Goal: Task Accomplishment & Management: Complete application form

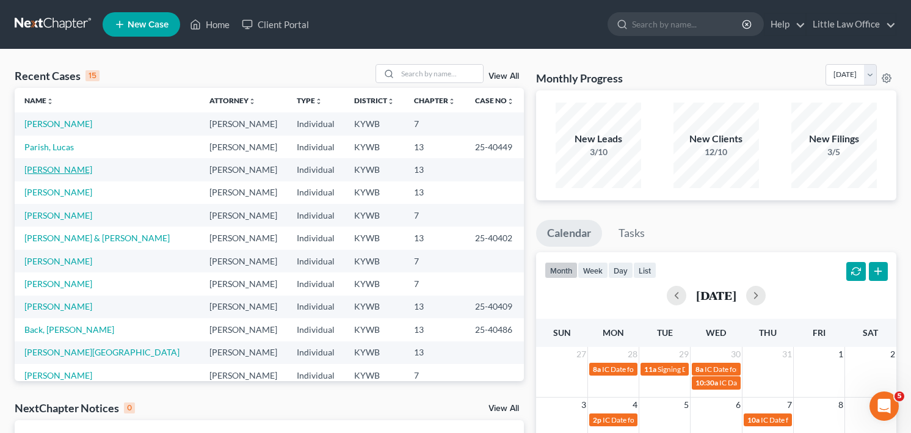
click at [60, 166] on link "[PERSON_NAME]" at bounding box center [58, 169] width 68 height 10
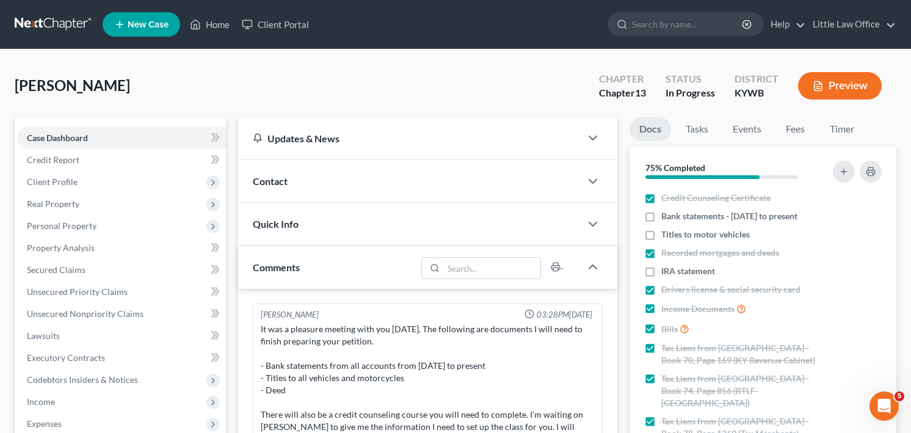
scroll to position [925, 0]
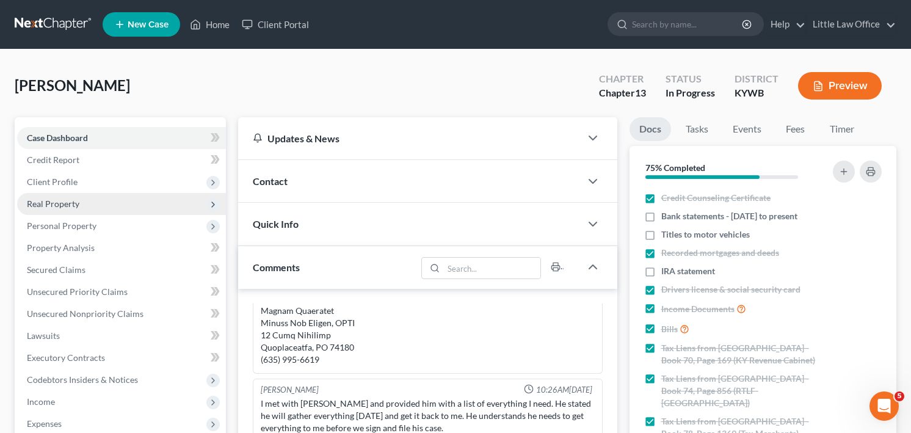
click at [45, 205] on span "Real Property" at bounding box center [53, 203] width 53 height 10
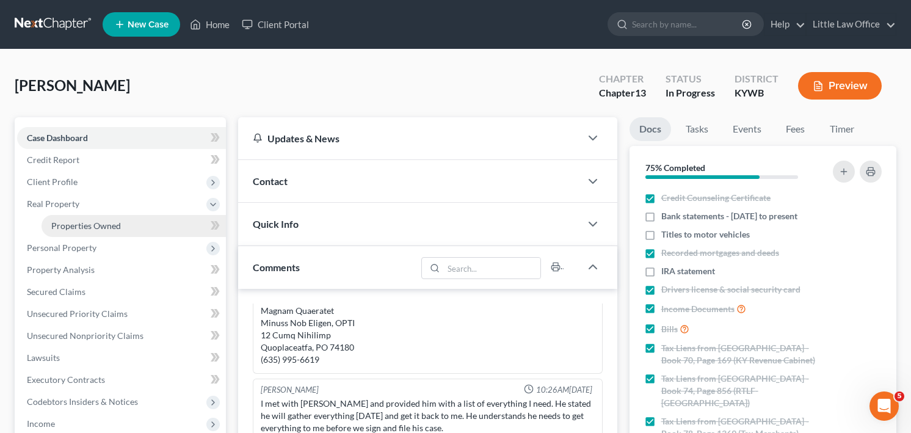
click at [61, 223] on span "Properties Owned" at bounding box center [86, 225] width 70 height 10
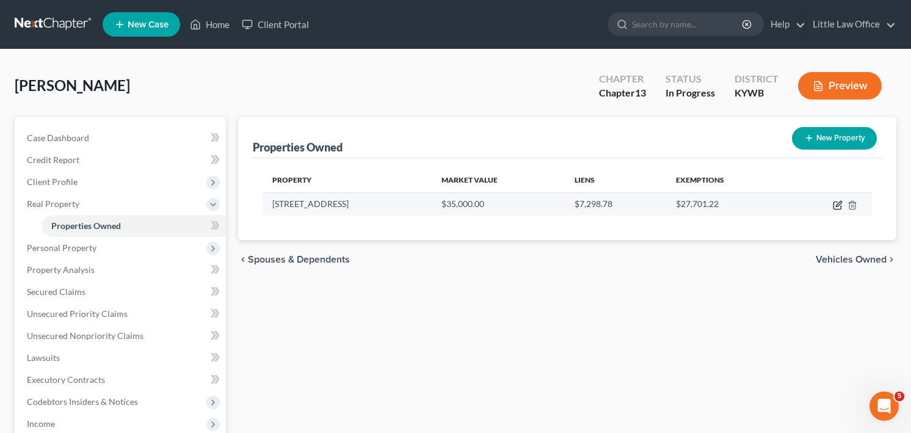
click at [837, 205] on icon "button" at bounding box center [838, 205] width 10 height 10
select select "18"
select select "0"
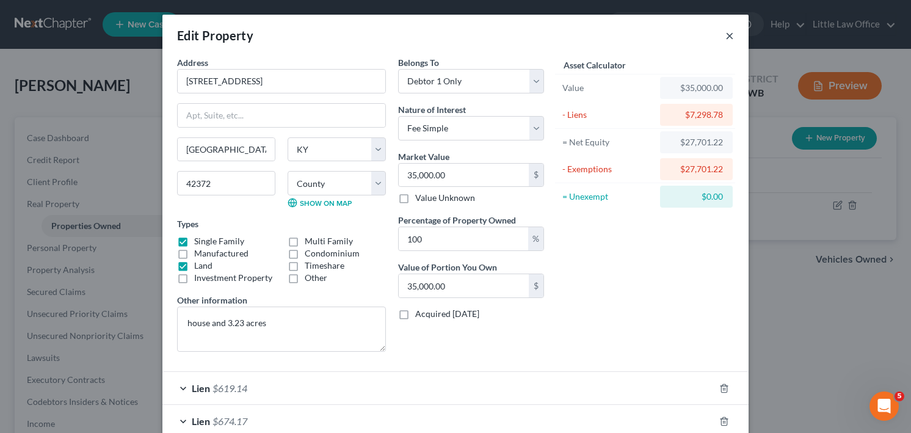
click at [731, 37] on button "×" at bounding box center [729, 35] width 9 height 15
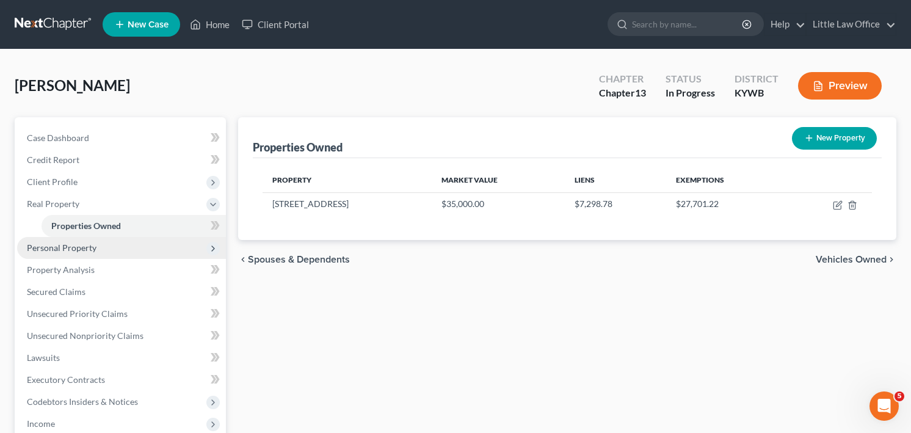
click at [56, 253] on span "Personal Property" at bounding box center [121, 248] width 209 height 22
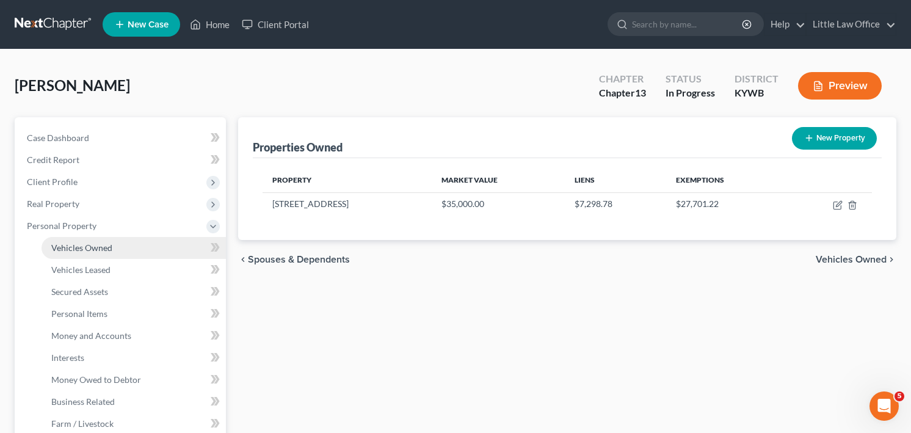
click at [65, 254] on link "Vehicles Owned" at bounding box center [134, 248] width 184 height 22
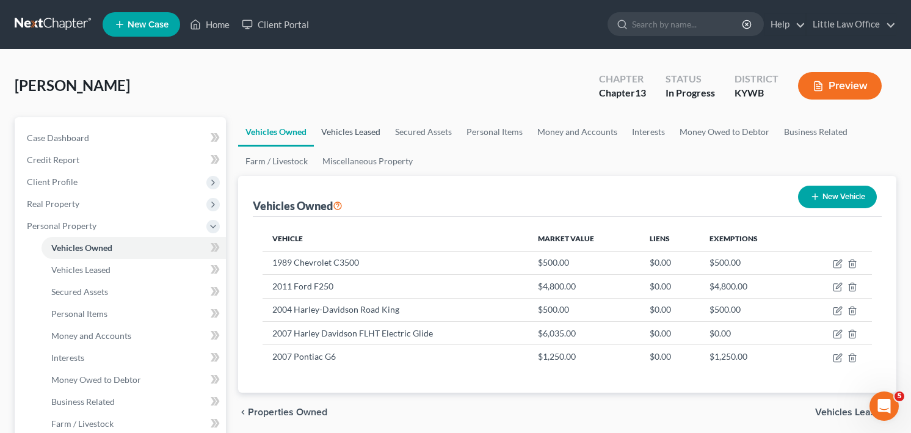
click at [366, 130] on link "Vehicles Leased" at bounding box center [351, 131] width 74 height 29
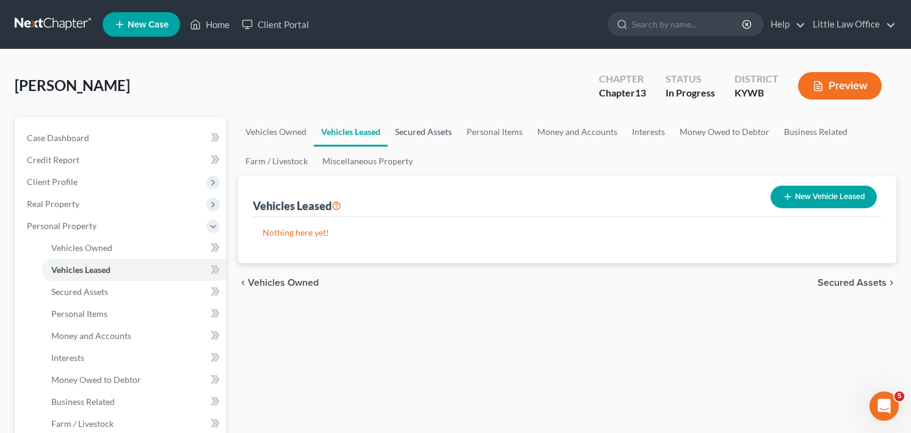
click at [413, 136] on link "Secured Assets" at bounding box center [423, 131] width 71 height 29
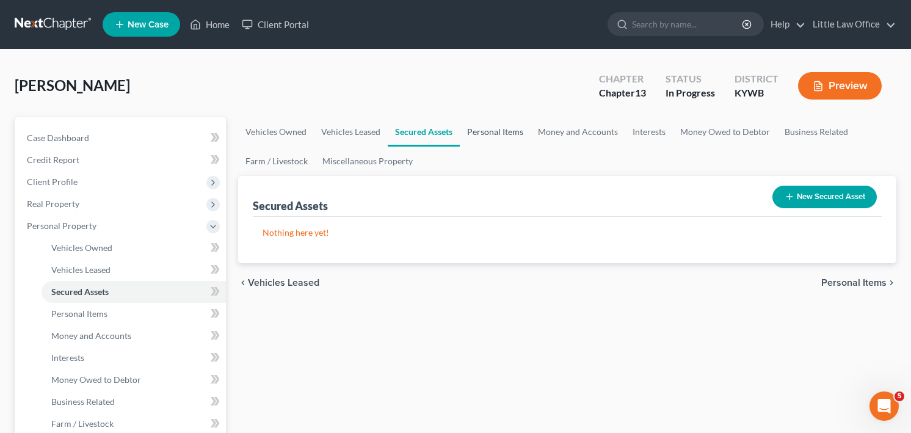
click at [485, 139] on link "Personal Items" at bounding box center [495, 131] width 71 height 29
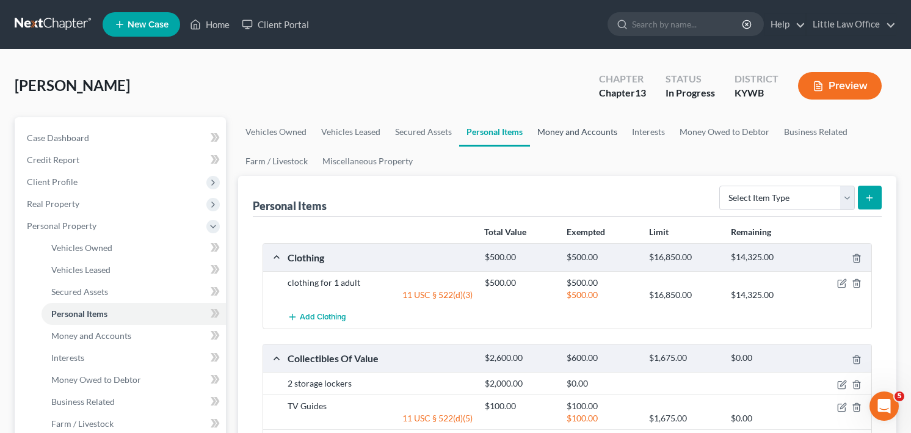
click at [576, 127] on link "Money and Accounts" at bounding box center [577, 131] width 95 height 29
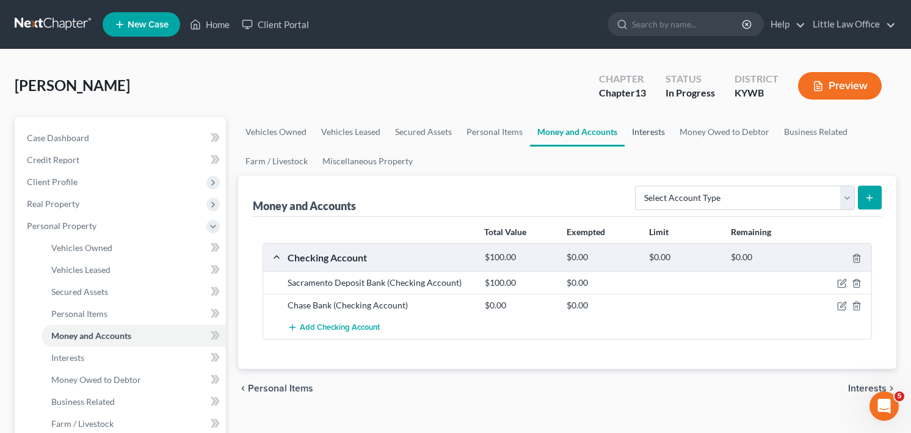
click at [639, 128] on link "Interests" at bounding box center [649, 131] width 48 height 29
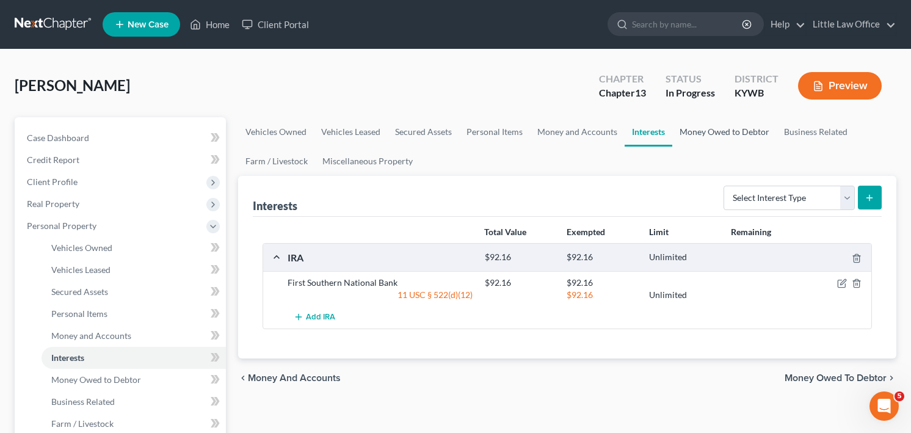
click at [706, 132] on link "Money Owed to Debtor" at bounding box center [724, 131] width 104 height 29
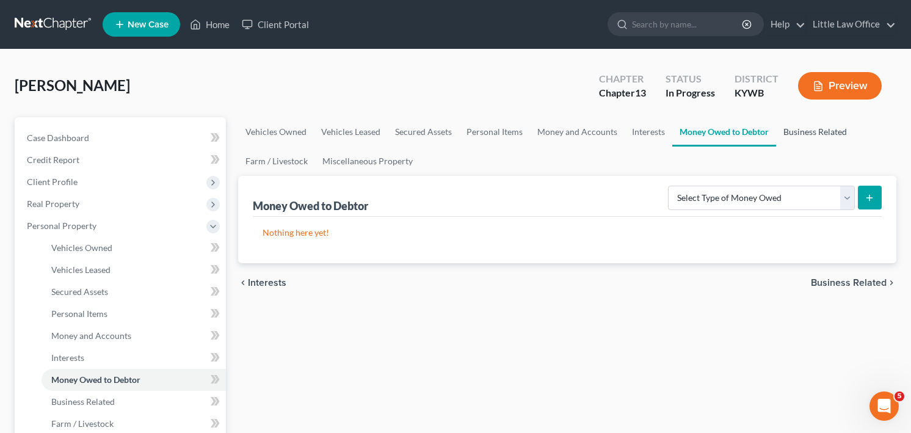
click at [808, 131] on link "Business Related" at bounding box center [815, 131] width 78 height 29
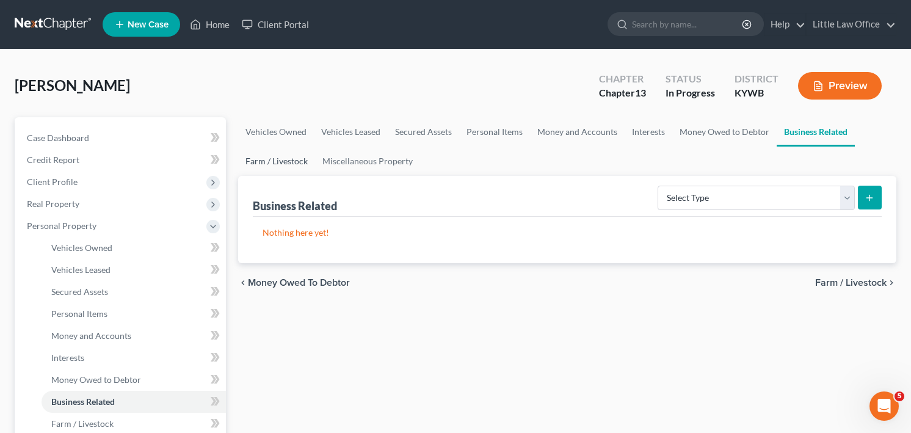
click at [275, 167] on link "Farm / Livestock" at bounding box center [276, 161] width 77 height 29
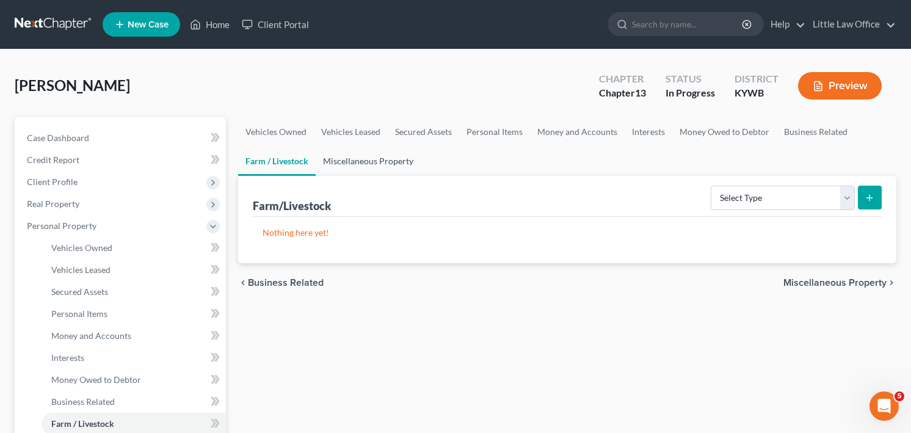
click at [345, 159] on link "Miscellaneous Property" at bounding box center [368, 161] width 105 height 29
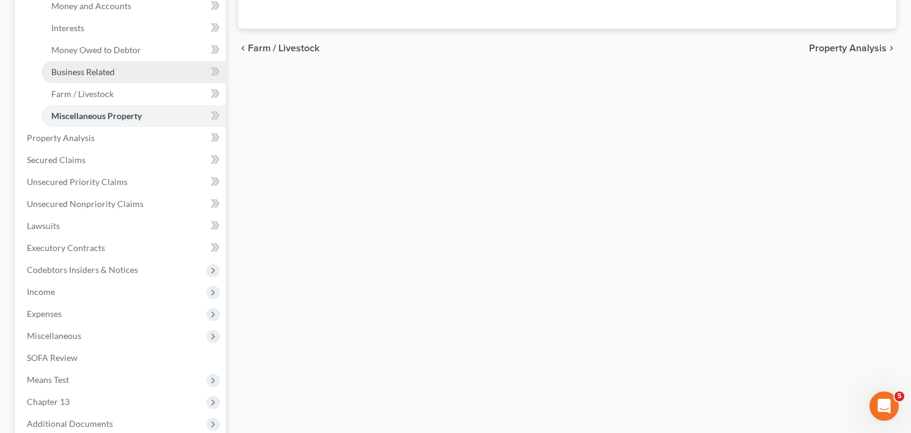
scroll to position [324, 0]
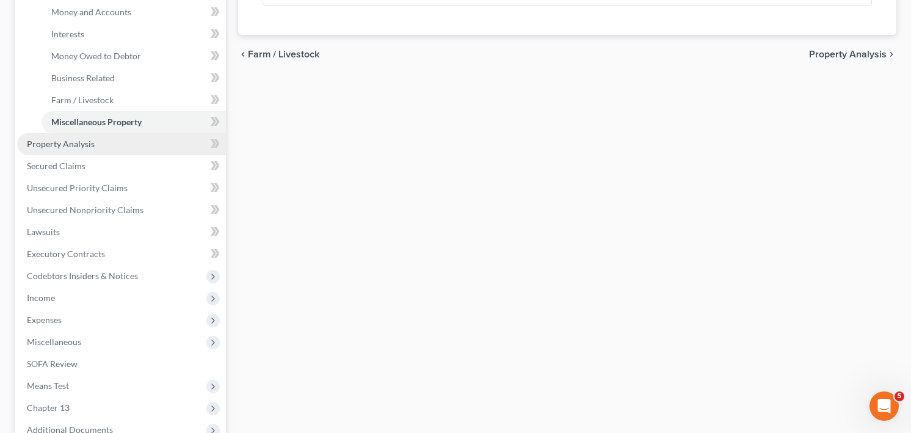
click at [51, 147] on span "Property Analysis" at bounding box center [61, 144] width 68 height 10
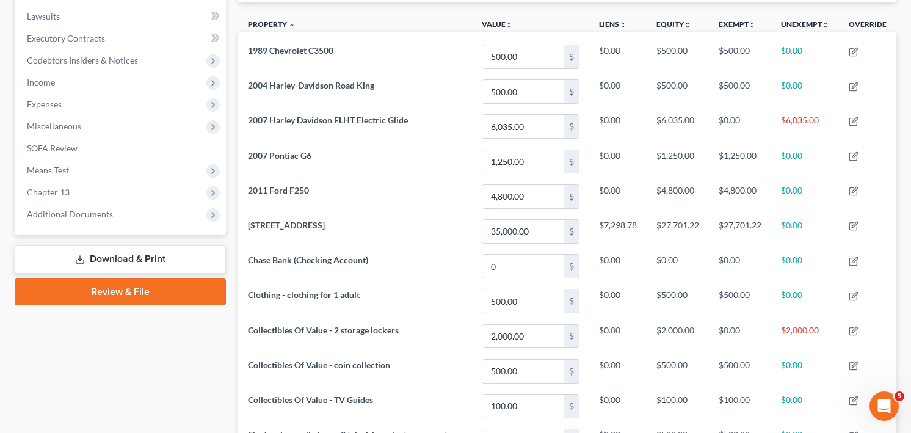
scroll to position [325, 0]
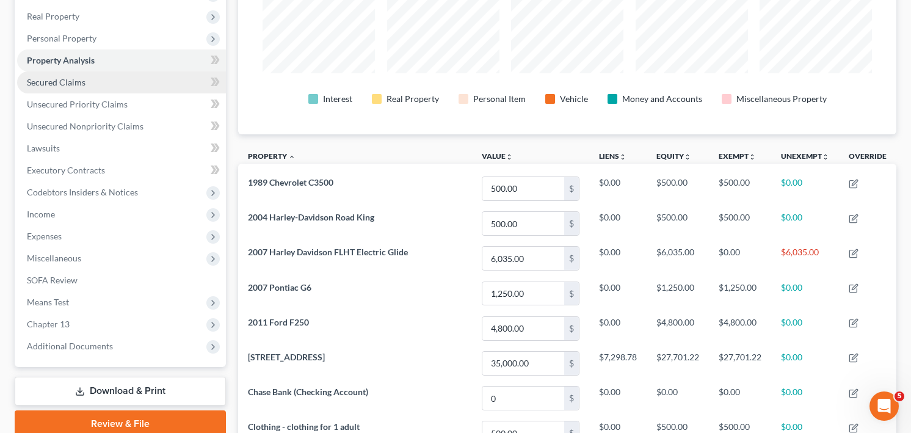
click at [60, 84] on span "Secured Claims" at bounding box center [56, 82] width 59 height 10
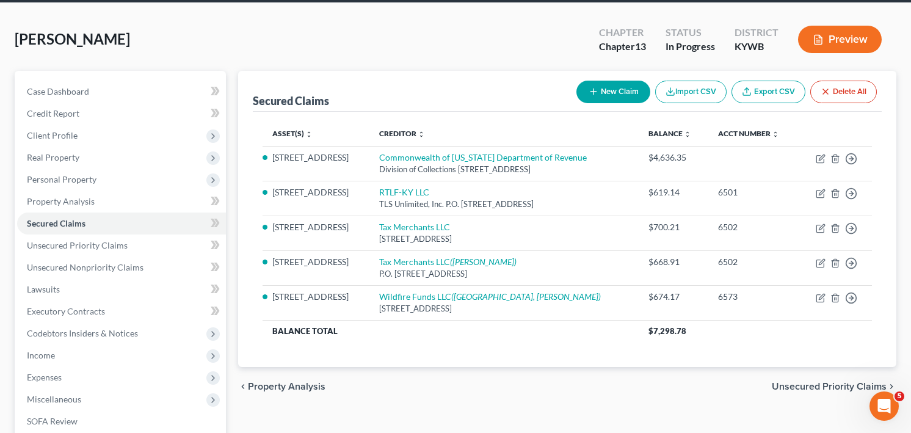
scroll to position [46, 0]
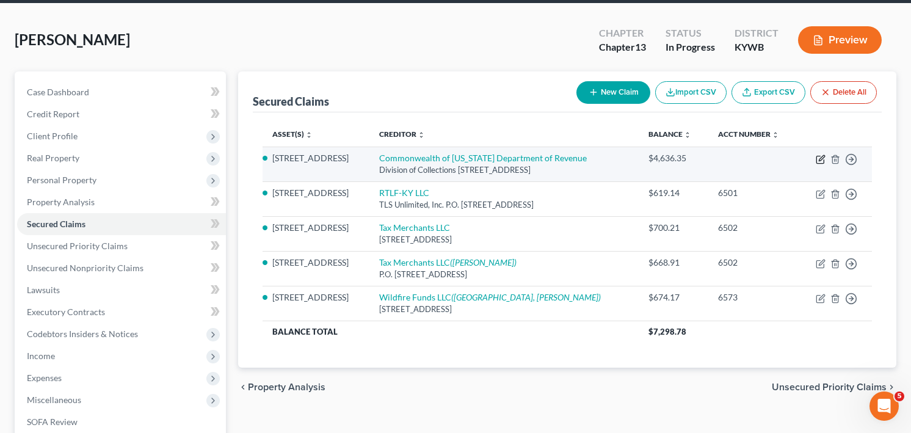
click at [823, 156] on icon "button" at bounding box center [821, 157] width 5 height 5
select select "18"
select select "0"
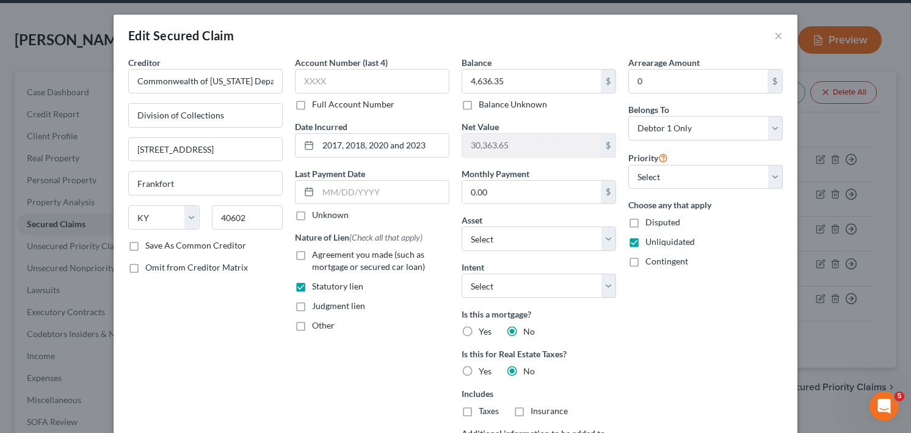
click at [720, 247] on div "Unliquidated" at bounding box center [705, 242] width 154 height 12
click at [775, 35] on button "×" at bounding box center [778, 35] width 9 height 15
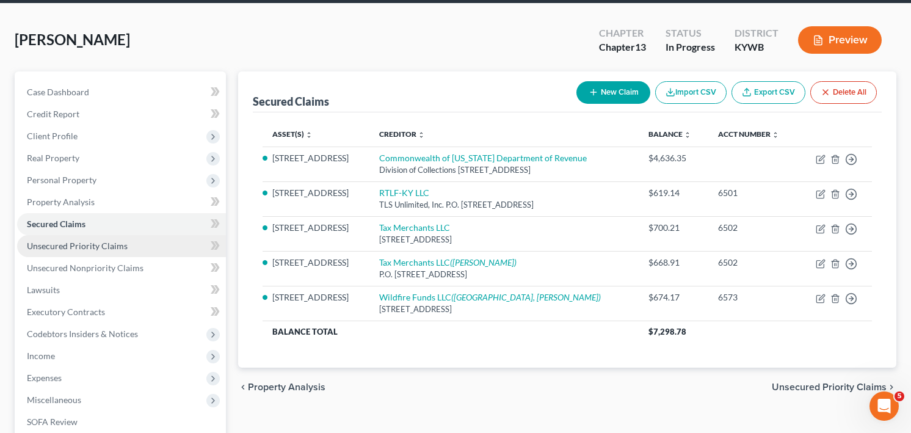
click at [110, 247] on span "Unsecured Priority Claims" at bounding box center [77, 246] width 101 height 10
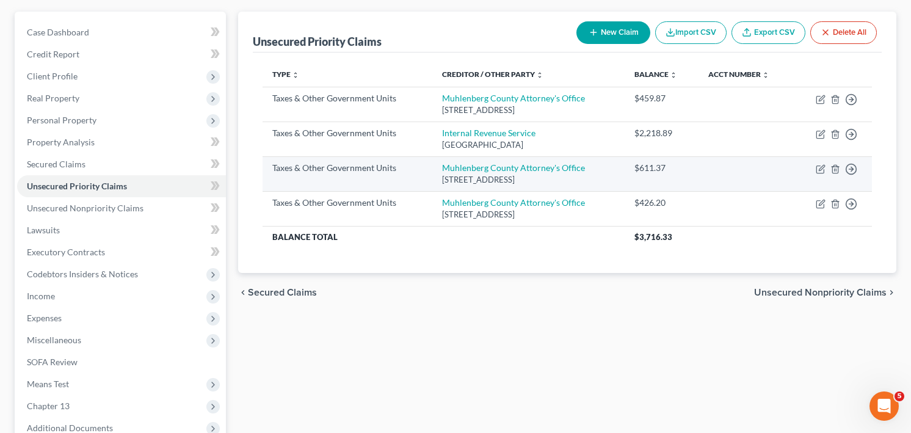
scroll to position [106, 0]
click at [816, 166] on icon "button" at bounding box center [819, 168] width 7 height 7
select select "4"
select select "18"
select select "0"
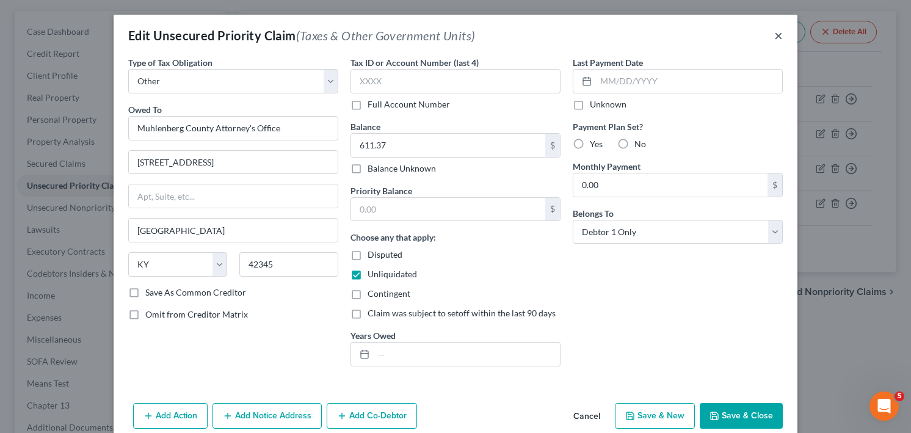
click at [778, 34] on button "×" at bounding box center [778, 35] width 9 height 15
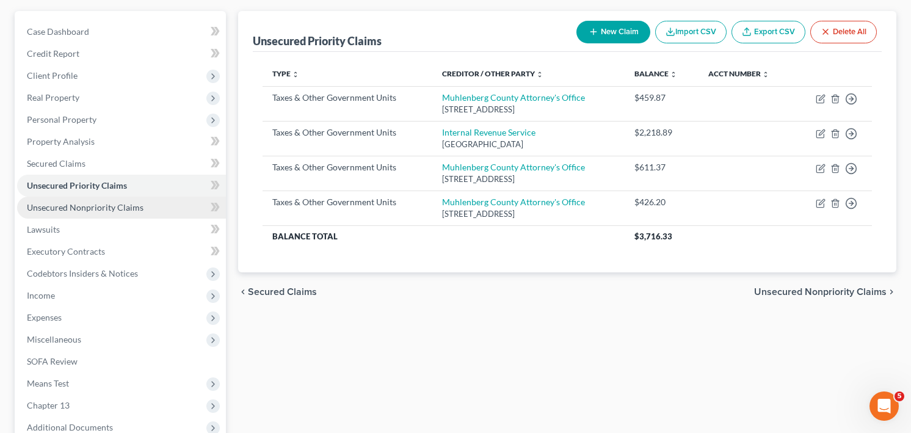
click at [89, 205] on span "Unsecured Nonpriority Claims" at bounding box center [85, 207] width 117 height 10
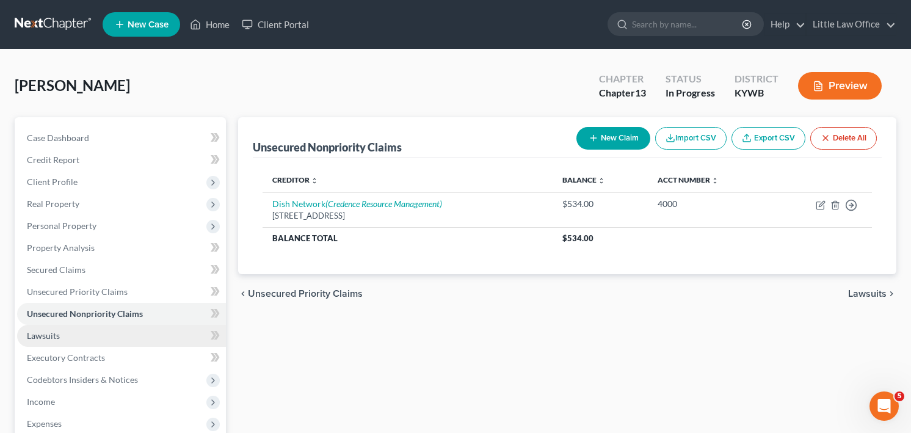
click at [40, 331] on span "Lawsuits" at bounding box center [43, 335] width 33 height 10
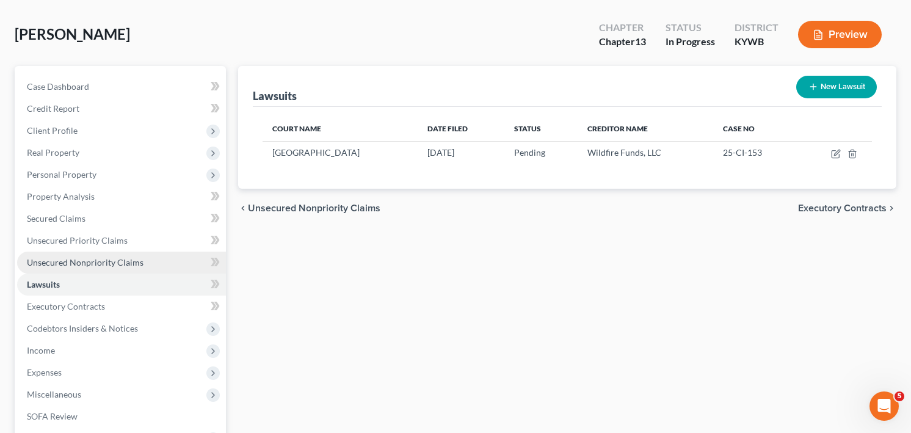
scroll to position [49, 0]
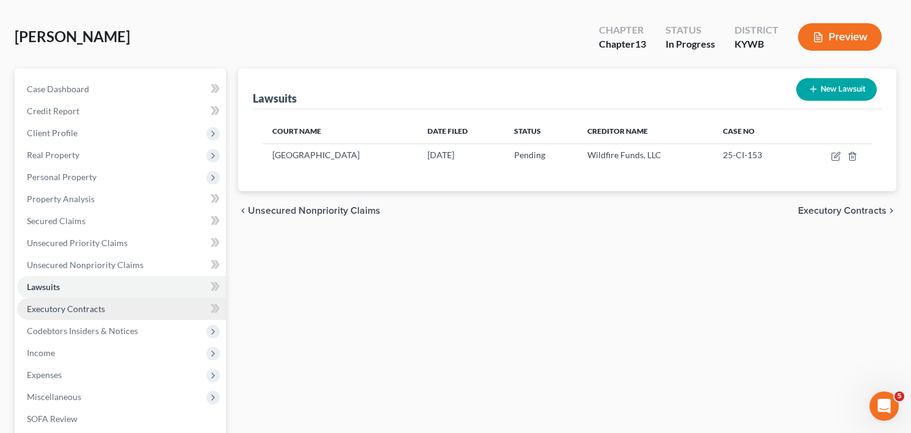
click at [84, 309] on span "Executory Contracts" at bounding box center [66, 308] width 78 height 10
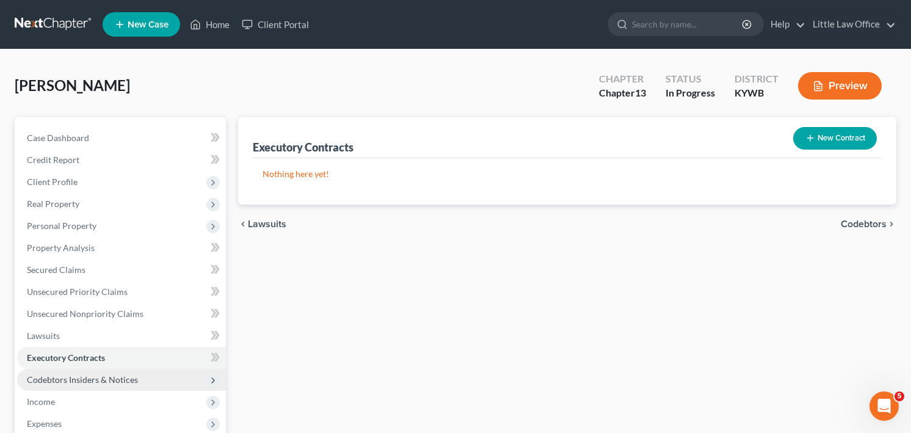
click at [87, 375] on span "Codebtors Insiders & Notices" at bounding box center [82, 379] width 111 height 10
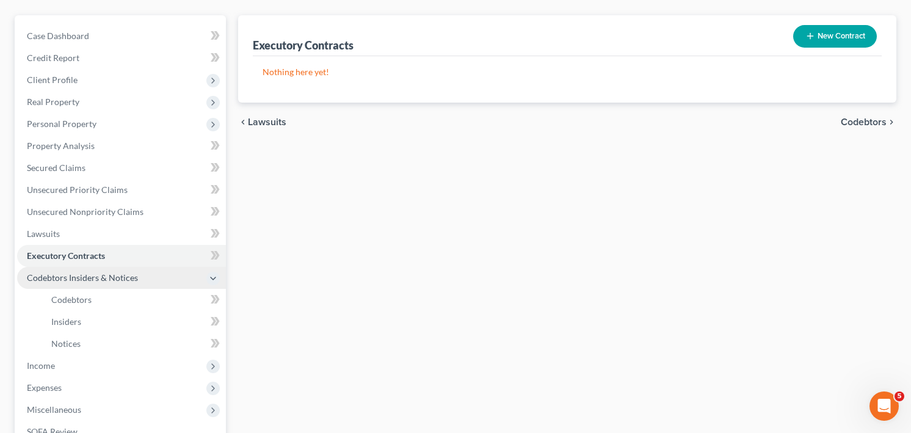
scroll to position [174, 0]
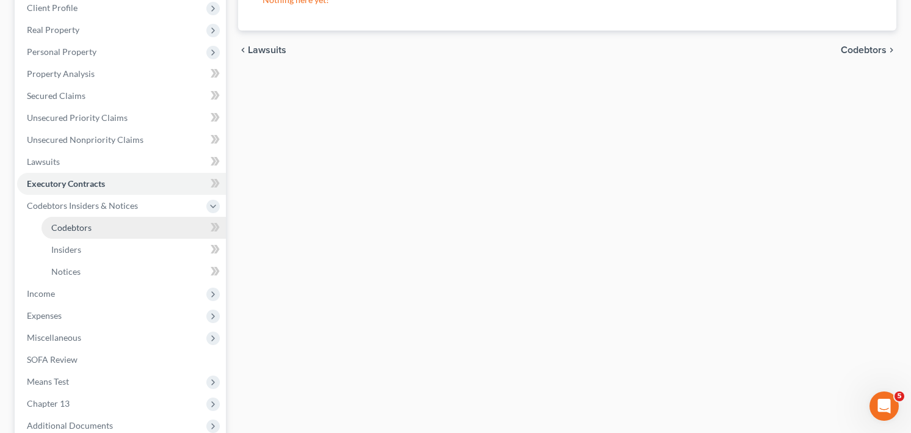
click at [70, 230] on span "Codebtors" at bounding box center [71, 227] width 40 height 10
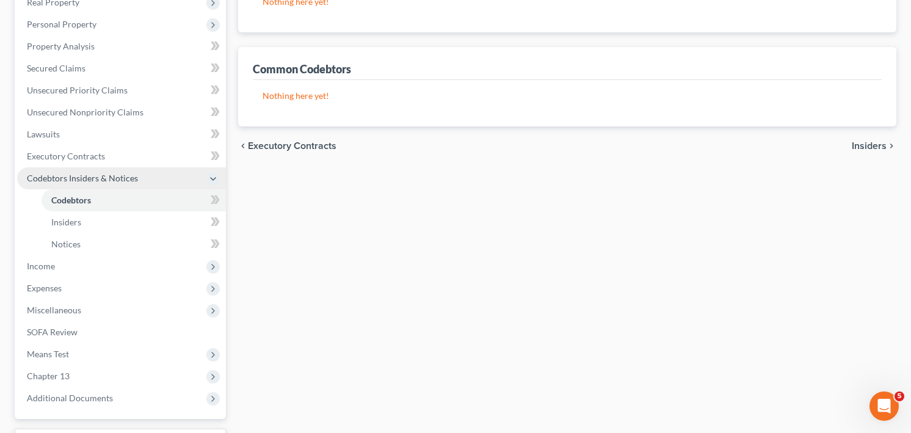
scroll to position [221, 0]
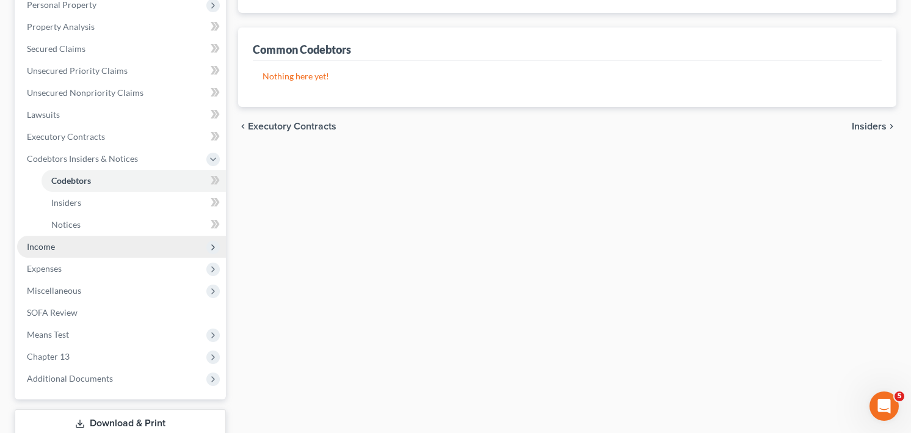
click at [53, 251] on span "Income" at bounding box center [121, 247] width 209 height 22
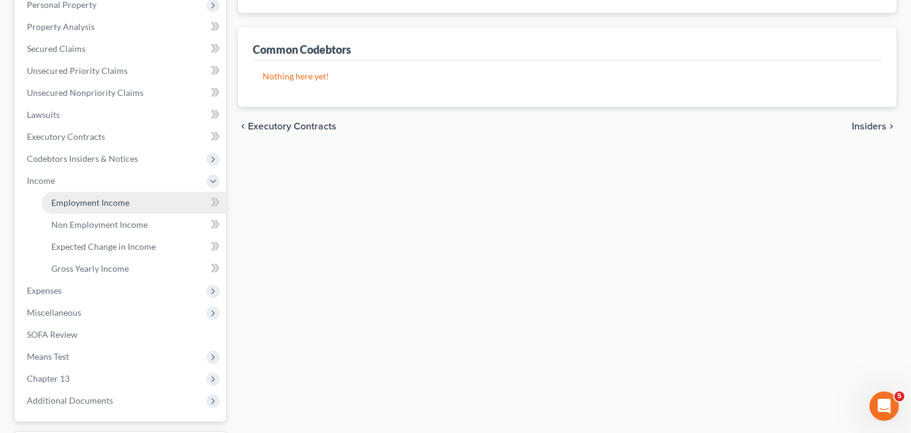
click at [109, 201] on span "Employment Income" at bounding box center [90, 202] width 78 height 10
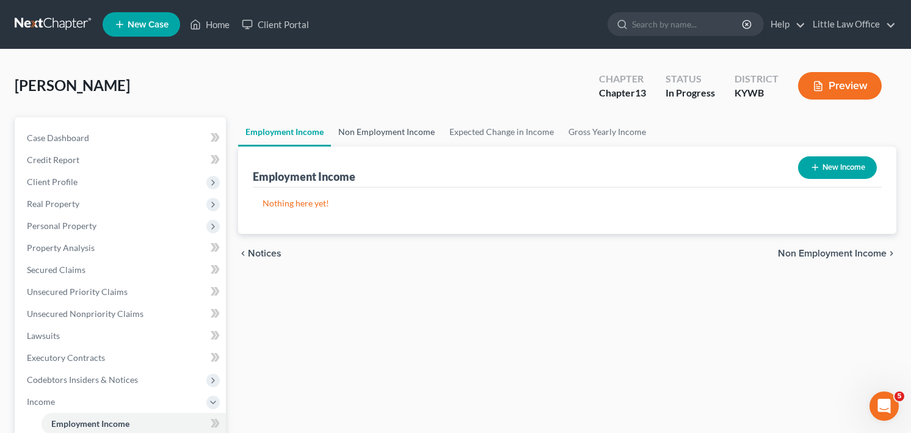
click at [383, 130] on link "Non Employment Income" at bounding box center [386, 131] width 111 height 29
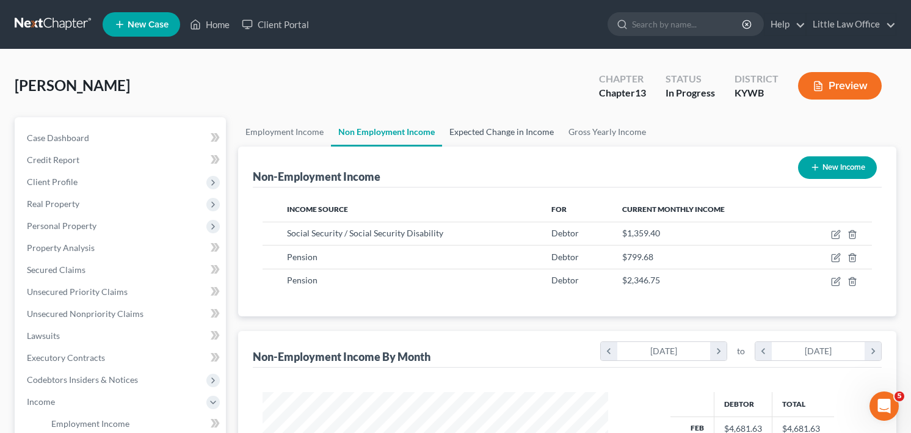
scroll to position [219, 369]
click at [490, 133] on link "Expected Change in Income" at bounding box center [501, 131] width 119 height 29
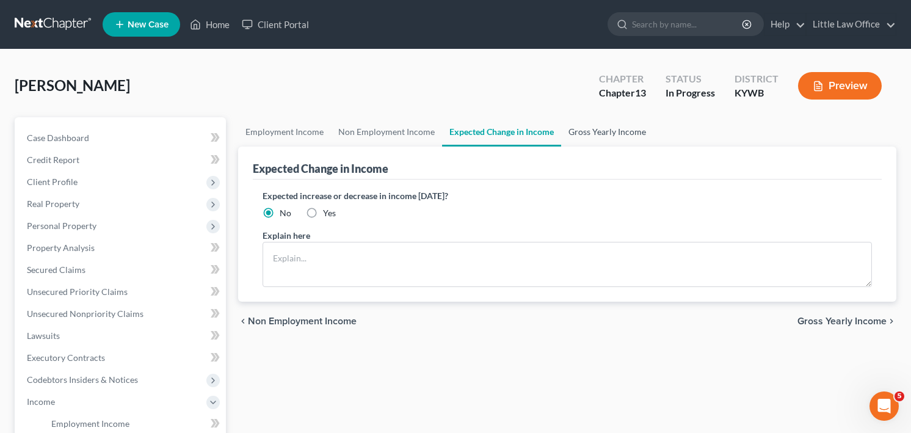
click at [592, 134] on link "Gross Yearly Income" at bounding box center [607, 131] width 92 height 29
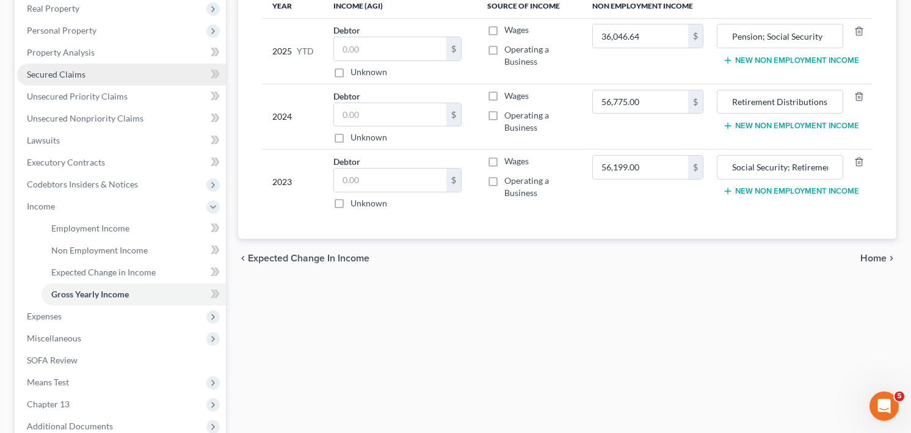
scroll to position [286, 0]
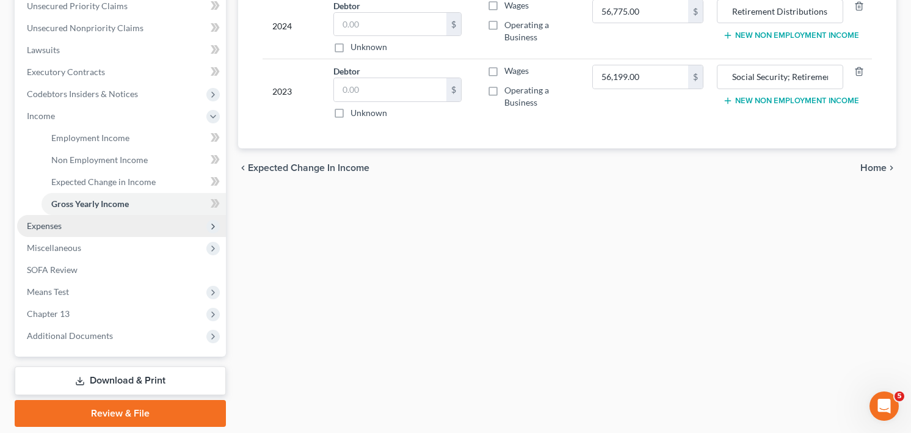
click at [56, 219] on span "Expenses" at bounding box center [121, 226] width 209 height 22
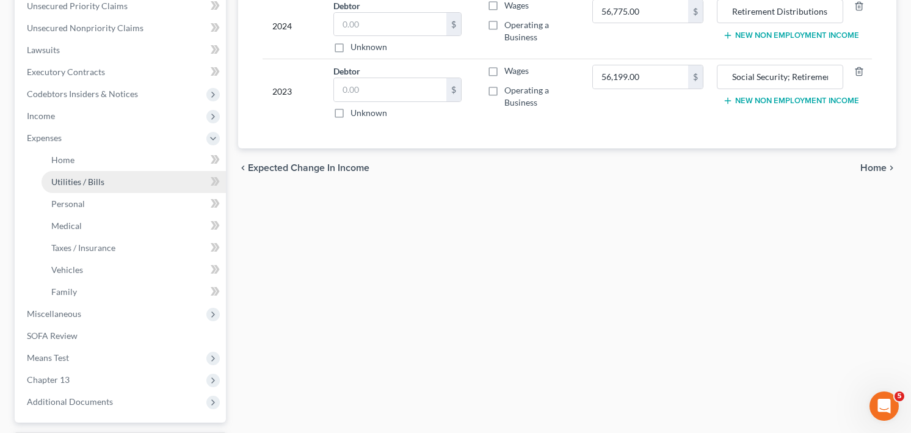
click at [72, 178] on span "Utilities / Bills" at bounding box center [77, 181] width 53 height 10
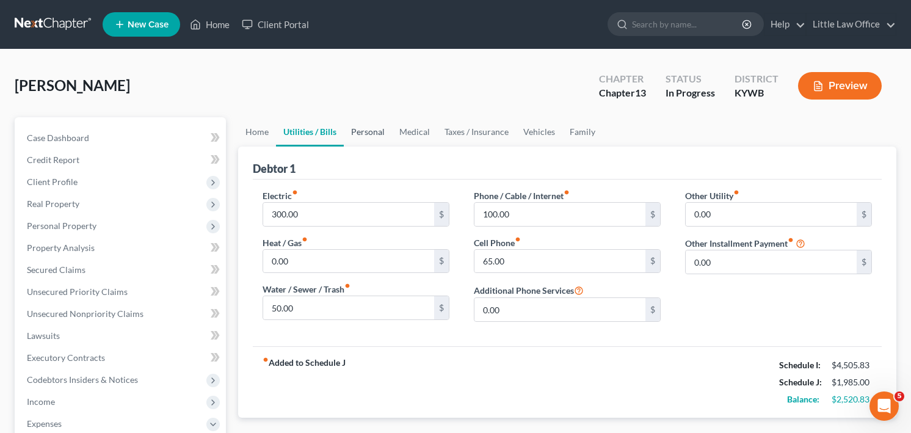
click at [369, 135] on link "Personal" at bounding box center [368, 131] width 48 height 29
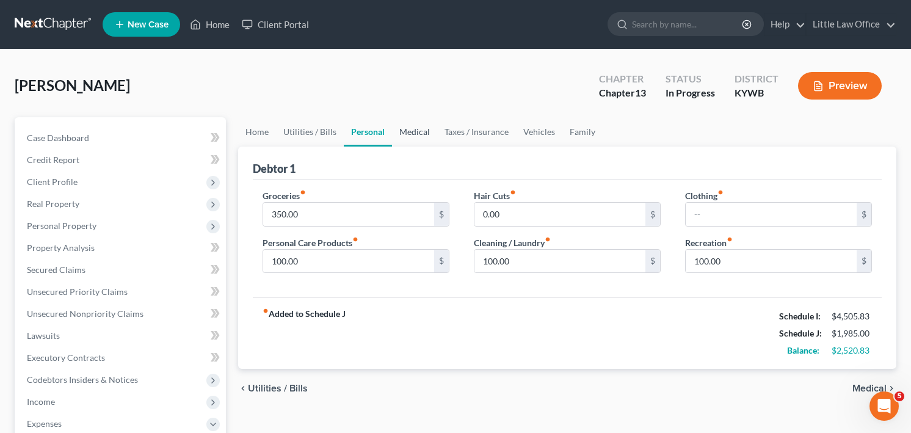
click at [428, 127] on link "Medical" at bounding box center [414, 131] width 45 height 29
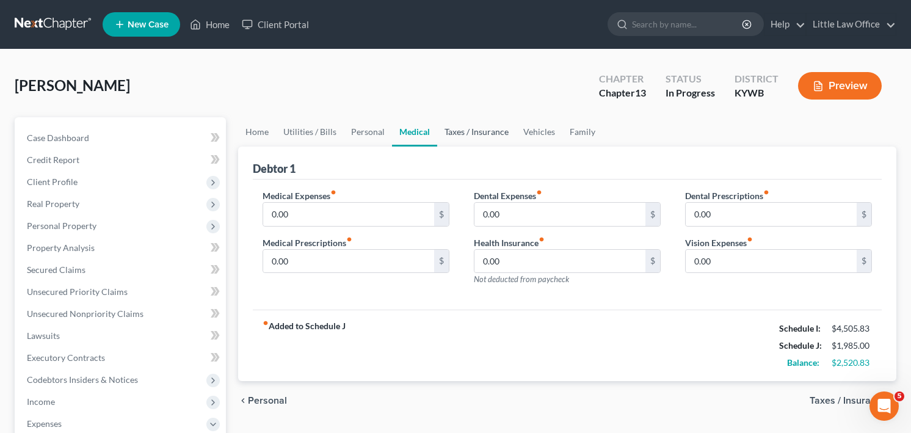
click at [464, 134] on link "Taxes / Insurance" at bounding box center [476, 131] width 79 height 29
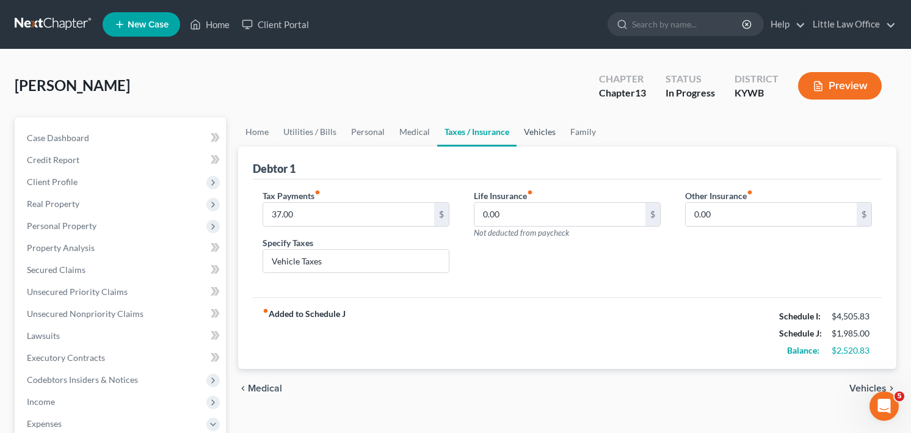
click at [527, 131] on link "Vehicles" at bounding box center [539, 131] width 46 height 29
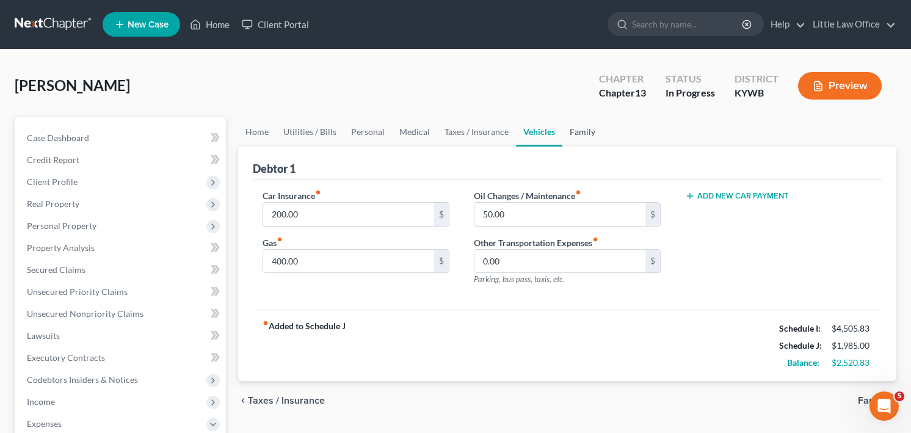
click at [573, 129] on link "Family" at bounding box center [582, 131] width 40 height 29
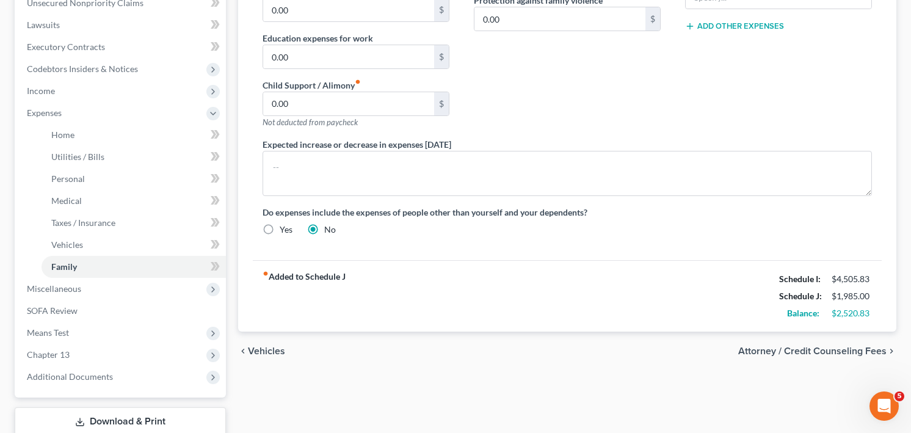
scroll to position [318, 0]
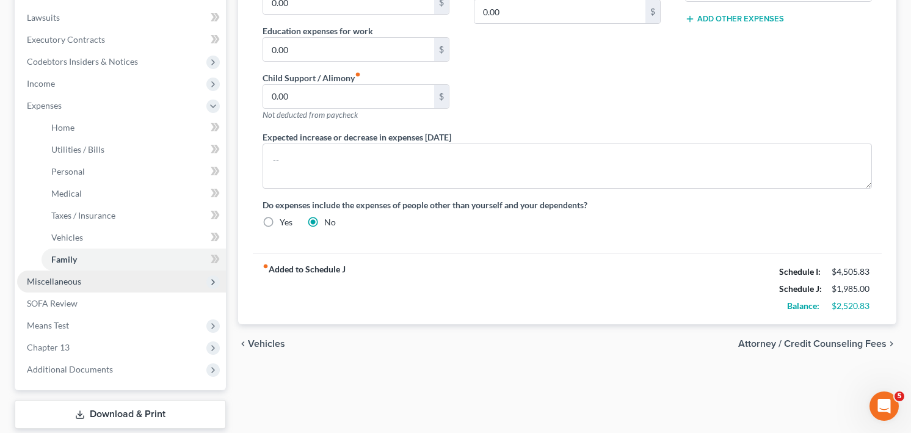
click at [65, 283] on span "Miscellaneous" at bounding box center [54, 281] width 54 height 10
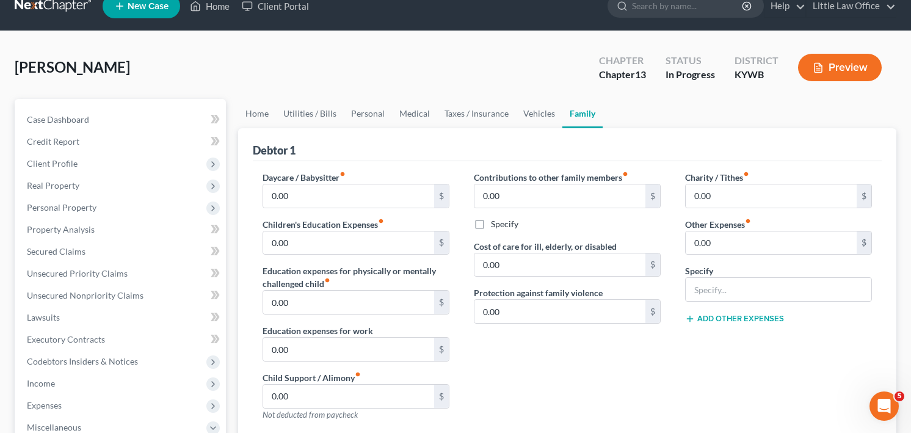
scroll to position [0, 0]
